Goal: Task Accomplishment & Management: Manage account settings

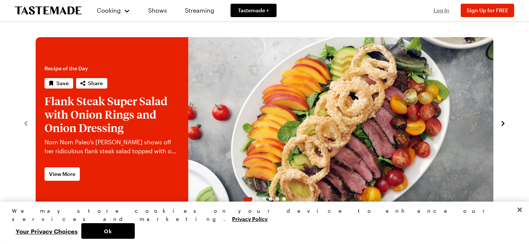
click at [441, 8] on span "Log In" at bounding box center [442, 10] width 16 height 6
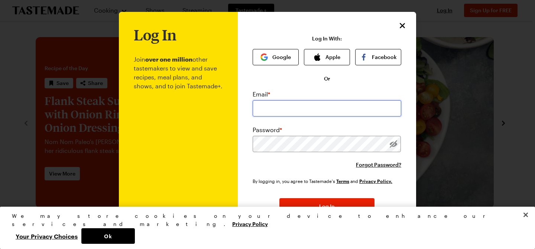
click at [283, 107] on input "email" at bounding box center [326, 108] width 148 height 16
type input "m"
type input "[EMAIL_ADDRESS][DOMAIN_NAME]"
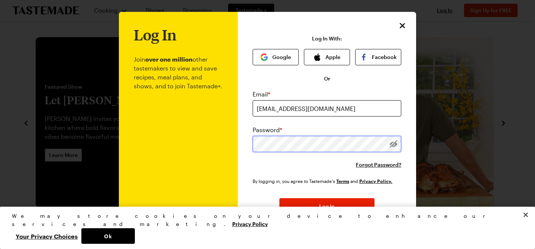
click at [279, 198] on button "Log In" at bounding box center [326, 206] width 95 height 16
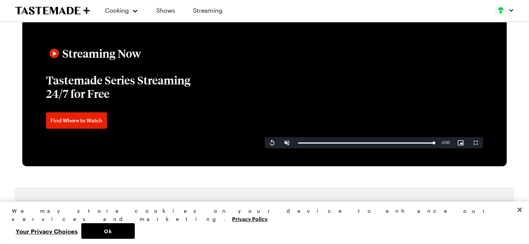
scroll to position [666, 0]
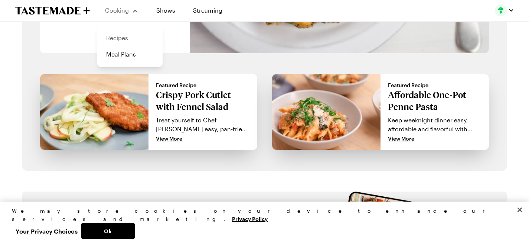
click at [117, 37] on link "Recipes" at bounding box center [130, 38] width 56 height 16
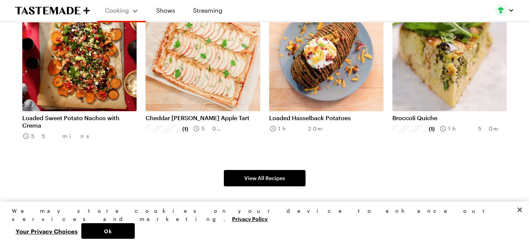
scroll to position [531, 0]
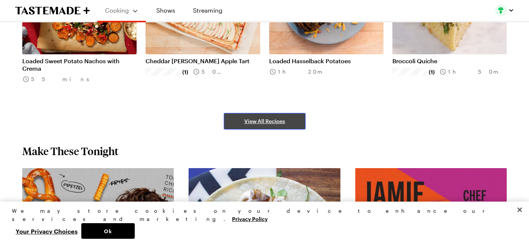
click at [261, 125] on span "View All Recipes" at bounding box center [264, 120] width 41 height 7
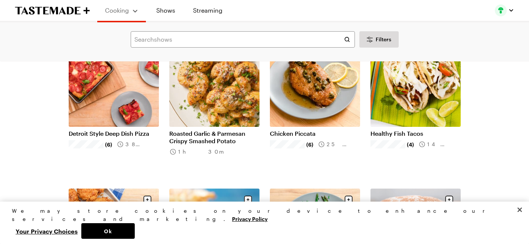
scroll to position [533, 0]
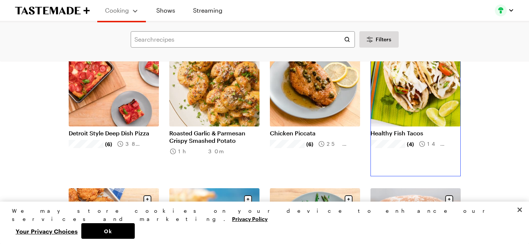
click at [461, 137] on link "Healthy Fish Tacos" at bounding box center [415, 132] width 90 height 7
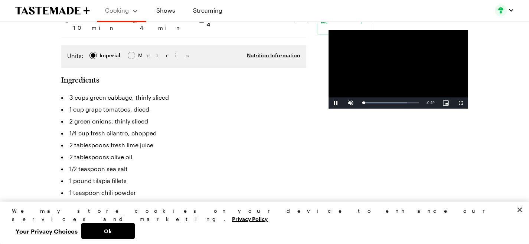
scroll to position [192, 0]
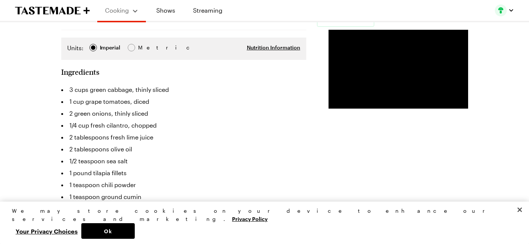
click at [178, 155] on li "1/2 teaspoon sea salt" at bounding box center [183, 161] width 245 height 12
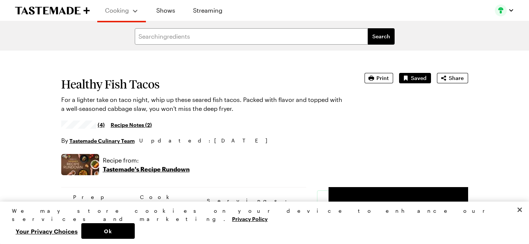
scroll to position [144, 0]
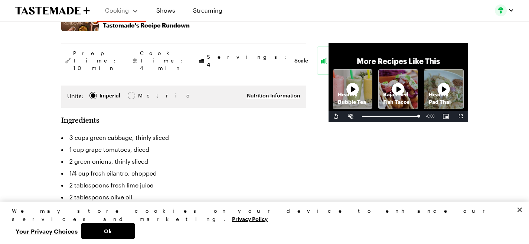
click at [519, 10] on div "Cooking Shows Streaming" at bounding box center [264, 10] width 529 height 21
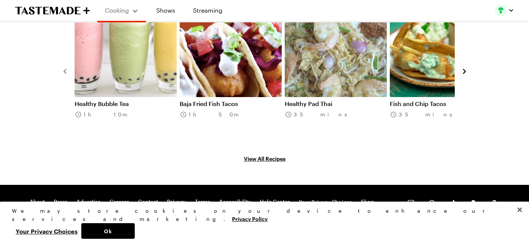
scroll to position [1173, 0]
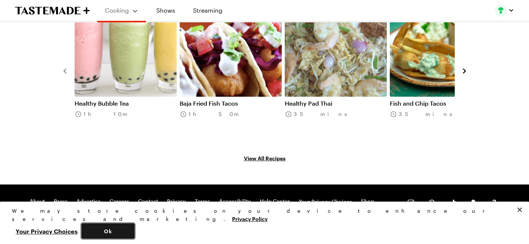
click at [135, 228] on button "Ok" at bounding box center [107, 231] width 53 height 16
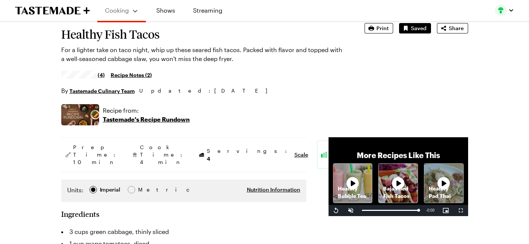
scroll to position [0, 0]
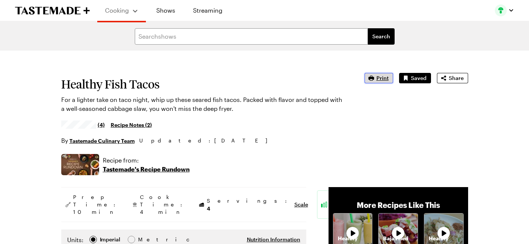
click at [375, 75] on icon "button" at bounding box center [371, 77] width 7 height 7
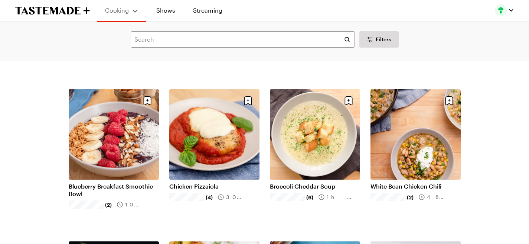
scroll to position [894, 0]
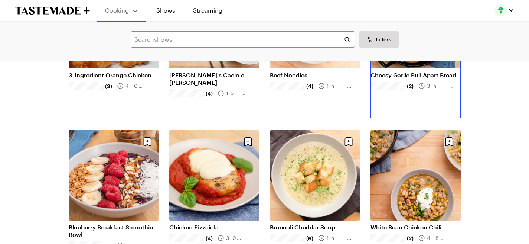
click at [441, 79] on link "Cheesy Garlic Pull Apart Bread" at bounding box center [415, 74] width 90 height 7
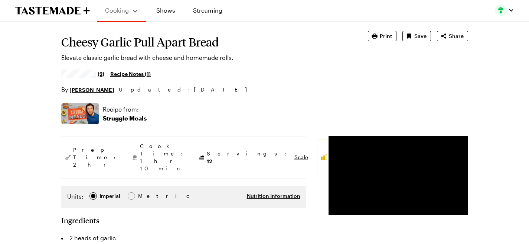
scroll to position [45, 0]
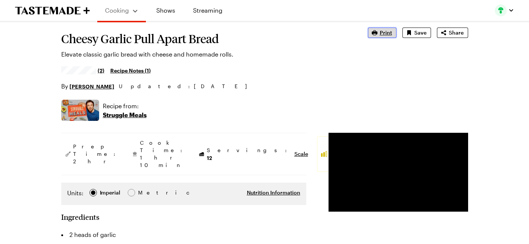
click at [392, 36] on span "Print" at bounding box center [386, 32] width 12 height 7
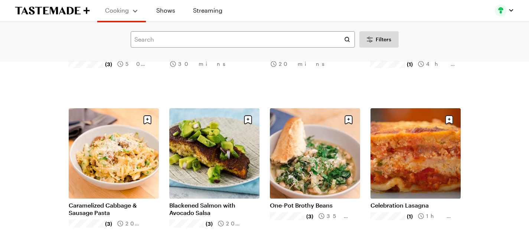
scroll to position [1728, 0]
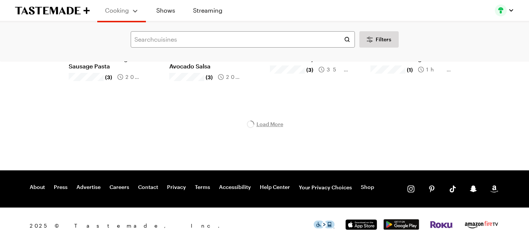
scroll to position [1883, 0]
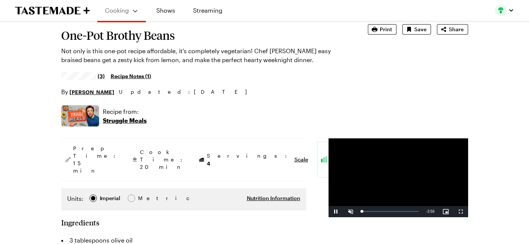
type textarea "x"
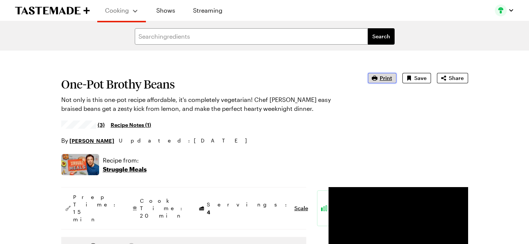
click at [392, 75] on span "Print" at bounding box center [386, 77] width 12 height 7
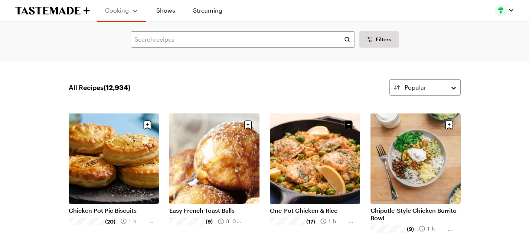
scroll to position [1883, 0]
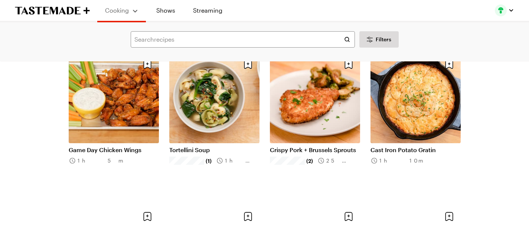
click at [517, 11] on div "Cooking Shows Streaming" at bounding box center [264, 10] width 529 height 21
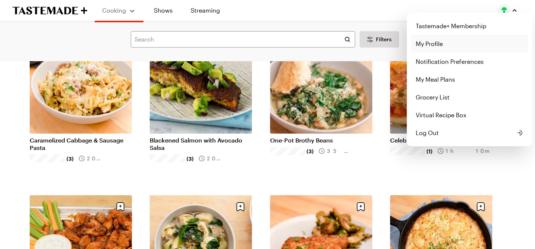
click at [450, 43] on link "My Profile" at bounding box center [469, 44] width 117 height 18
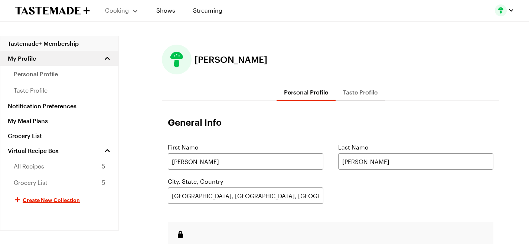
click at [73, 41] on link "Tastemade+ Membership" at bounding box center [59, 43] width 118 height 15
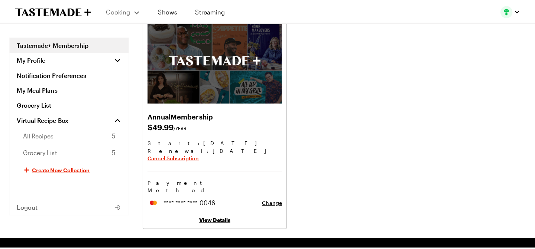
scroll to position [52, 0]
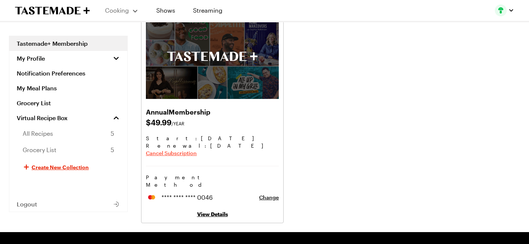
click at [190, 154] on span "Cancel Subscription" at bounding box center [171, 152] width 51 height 7
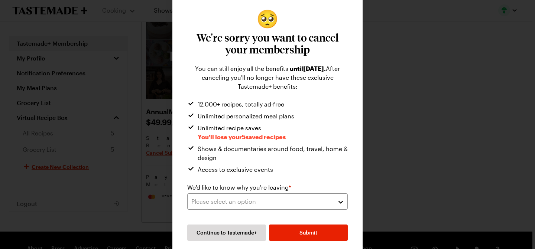
scroll to position [20, 0]
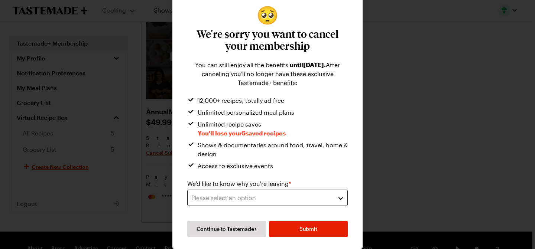
click at [336, 197] on button "Please select an option" at bounding box center [267, 198] width 160 height 16
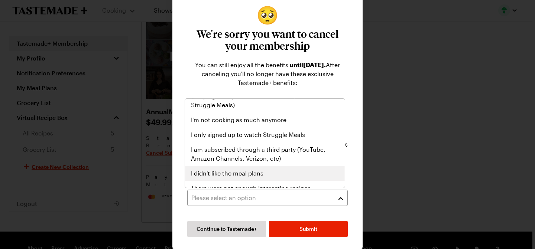
scroll to position [86, 0]
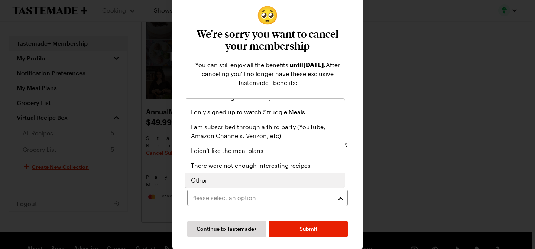
click at [258, 180] on div "Other" at bounding box center [265, 180] width 148 height 9
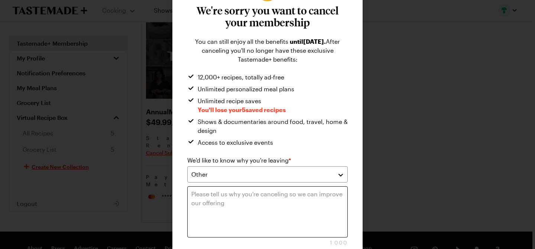
scroll to position [73, 0]
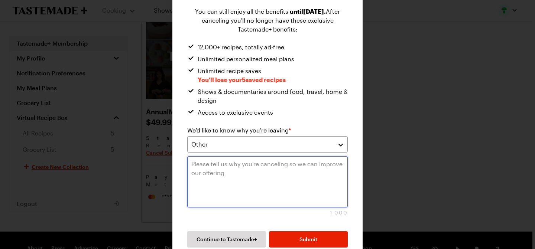
click at [291, 177] on textarea at bounding box center [267, 181] width 160 height 51
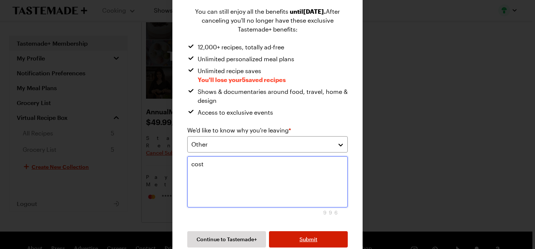
type textarea "cost"
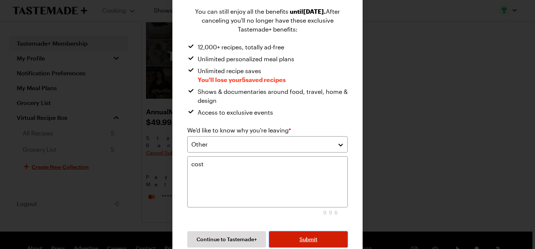
click at [312, 240] on span "Submit" at bounding box center [308, 239] width 18 height 7
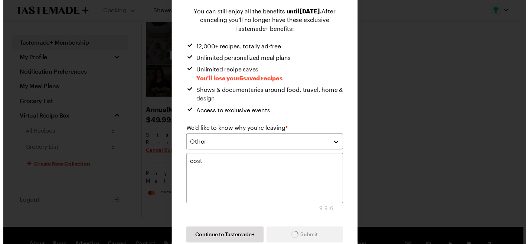
scroll to position [0, 0]
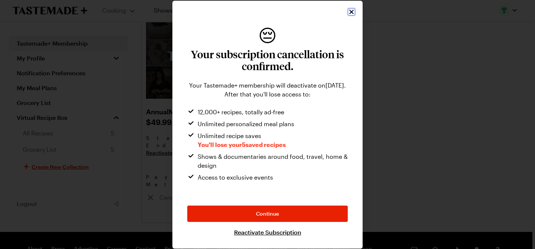
click at [349, 12] on icon "Close" at bounding box center [350, 11] width 7 height 7
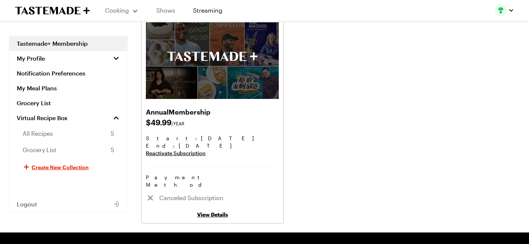
click at [163, 9] on link "Shows" at bounding box center [166, 10] width 34 height 21
